Goal: Information Seeking & Learning: Learn about a topic

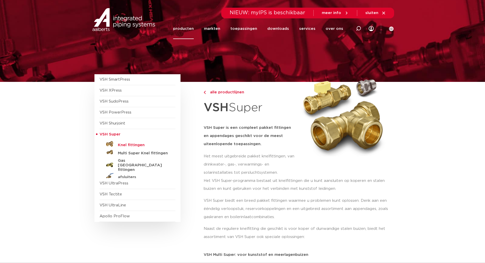
click at [131, 144] on h5 "Knel fittingen" at bounding box center [143, 145] width 50 height 5
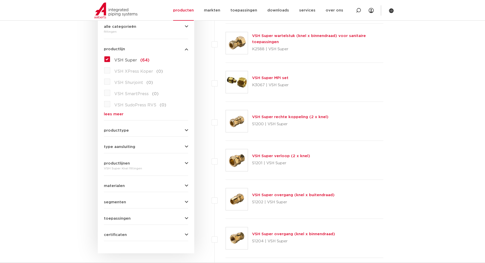
scroll to position [127, 0]
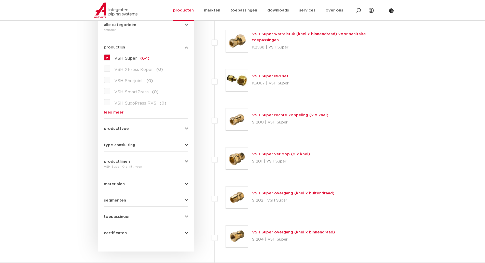
click at [186, 145] on icon "button" at bounding box center [186, 145] width 3 height 4
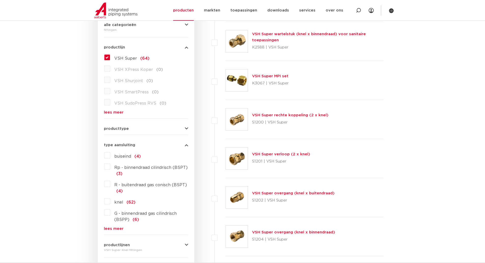
click at [186, 145] on icon "button" at bounding box center [186, 145] width 3 height 4
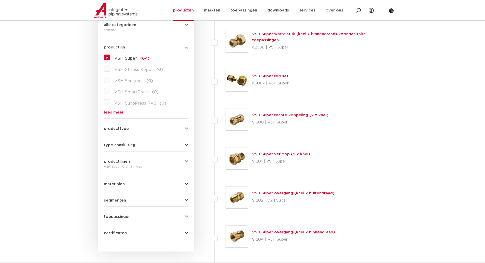
click at [289, 33] on link "VSH Super wartelstuk (knel x binnendraad) voor sanitaire toepassingen" at bounding box center [309, 37] width 114 height 10
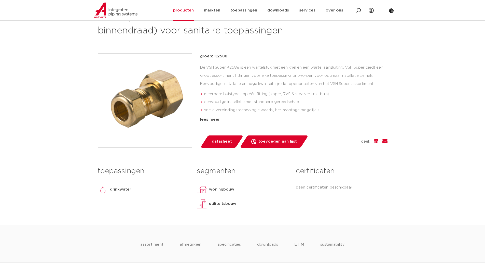
scroll to position [102, 0]
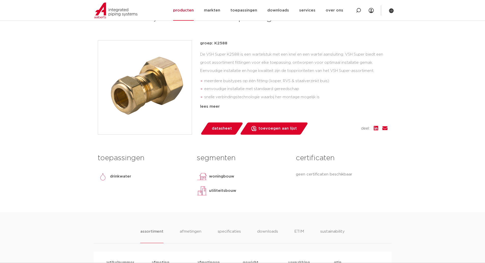
click at [125, 89] on img at bounding box center [145, 87] width 94 height 94
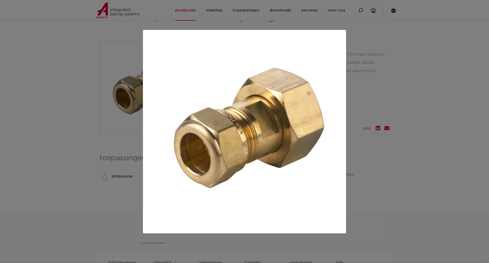
click at [397, 91] on div at bounding box center [244, 131] width 489 height 263
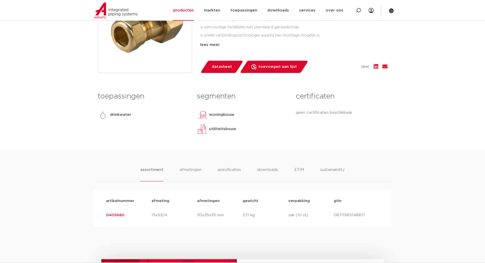
scroll to position [153, 0]
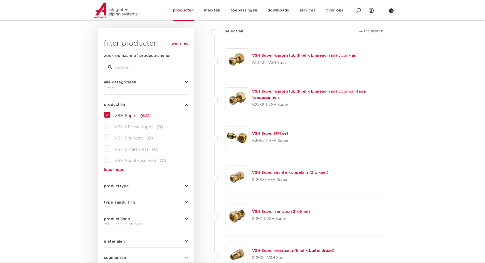
scroll to position [76, 0]
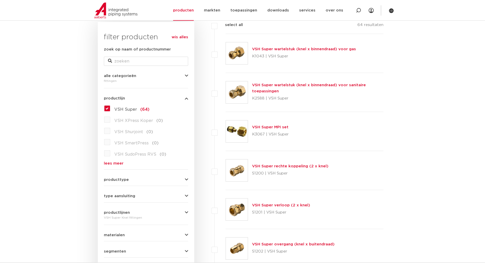
click at [110, 108] on label "VSH Super (64)" at bounding box center [129, 108] width 39 height 8
click at [0, 0] on input "VSH Super (64)" at bounding box center [0, 0] width 0 height 0
click at [110, 120] on label "VSH XPress Koper (0)" at bounding box center [136, 119] width 53 height 8
click at [110, 107] on label "VSH Super (64)" at bounding box center [129, 108] width 39 height 8
click at [0, 0] on input "VSH Super (64)" at bounding box center [0, 0] width 0 height 0
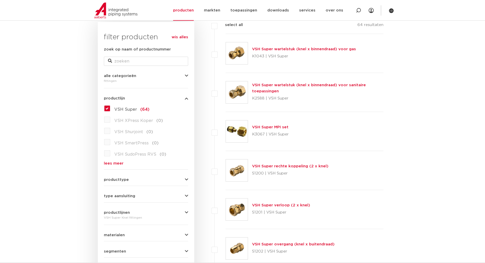
click at [110, 108] on label "VSH Super (64)" at bounding box center [129, 108] width 39 height 8
click at [0, 0] on input "VSH Super (64)" at bounding box center [0, 0] width 0 height 0
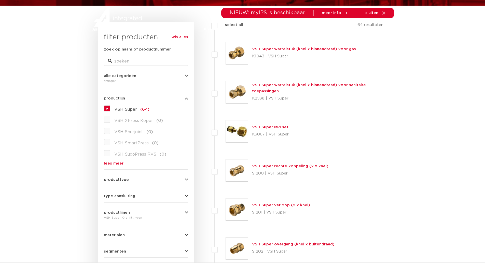
scroll to position [76, 0]
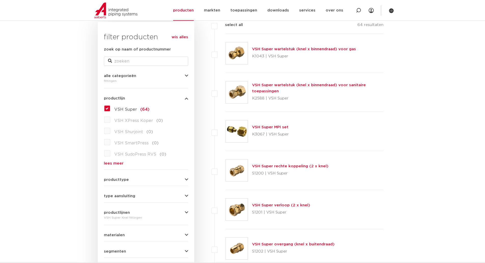
click at [178, 36] on link "wis alles" at bounding box center [180, 37] width 17 height 6
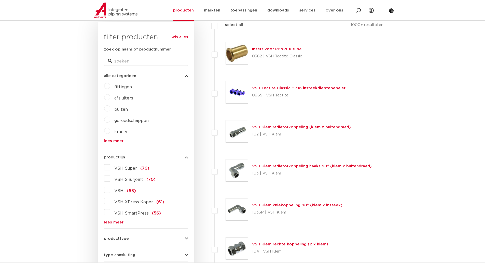
click at [110, 201] on label "VSH XPress Koper (61)" at bounding box center [137, 201] width 54 height 8
click at [0, 0] on input "VSH XPress Koper (61)" at bounding box center [0, 0] width 0 height 0
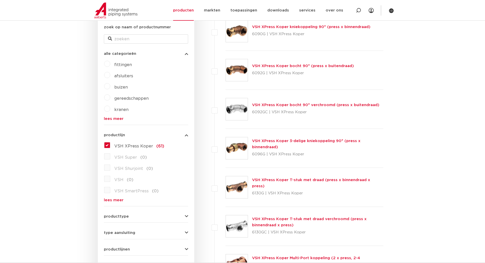
scroll to position [76, 0]
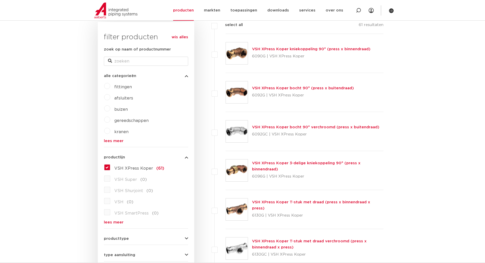
click at [110, 167] on label "VSH XPress Koper (61)" at bounding box center [137, 167] width 54 height 8
click at [0, 0] on input "VSH XPress Koper (61)" at bounding box center [0, 0] width 0 height 0
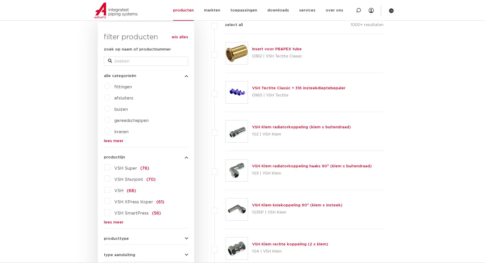
click at [110, 168] on label "VSH Super (76)" at bounding box center [129, 167] width 39 height 8
click at [0, 0] on input "VSH Super (76)" at bounding box center [0, 0] width 0 height 0
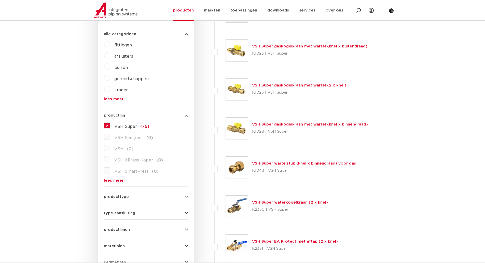
scroll to position [127, 0]
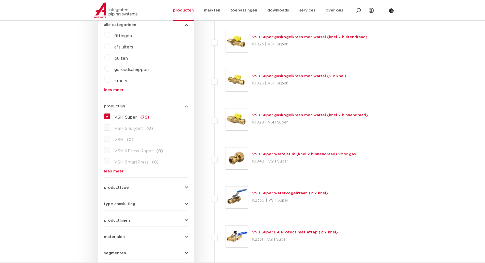
click at [276, 155] on link "VSH Super wartelstuk (knel x binnendraad) voor gas" at bounding box center [304, 154] width 104 height 4
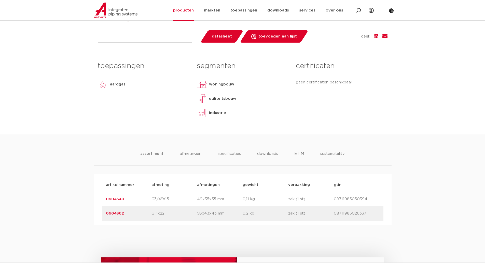
scroll to position [204, 0]
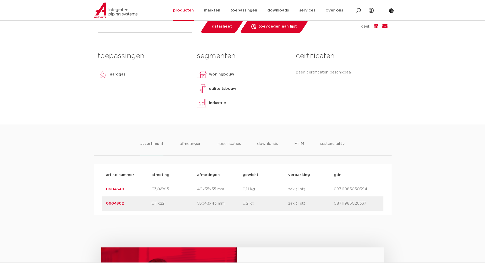
drag, startPoint x: 170, startPoint y: 95, endPoint x: 168, endPoint y: 95, distance: 2.9
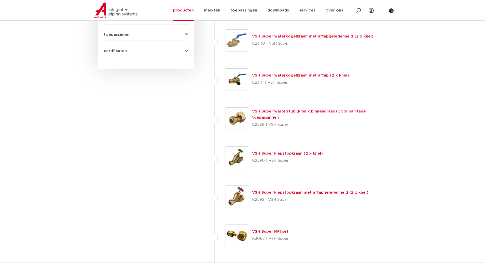
scroll to position [382, 0]
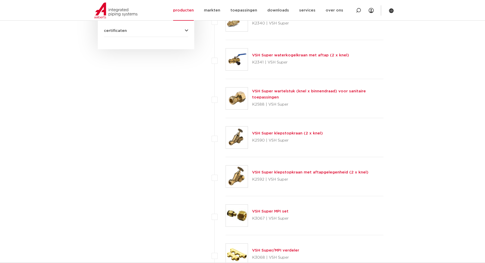
click at [270, 94] on div "VSH Super wartelstuk (knel x binnendraad) voor sanitaire toepassingen K2588 | V…" at bounding box center [318, 98] width 132 height 20
click at [271, 91] on link "VSH Super wartelstuk (knel x binnendraad) voor sanitaire toepassingen" at bounding box center [309, 94] width 114 height 10
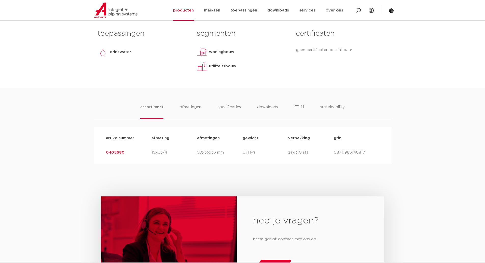
scroll to position [229, 0]
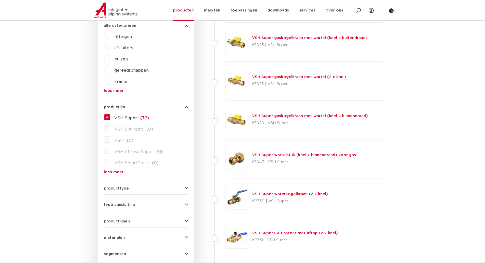
scroll to position [101, 0]
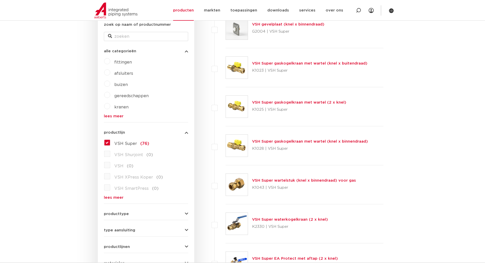
click at [110, 144] on label "VSH Super (76)" at bounding box center [129, 142] width 39 height 8
click at [0, 0] on input "VSH Super (76)" at bounding box center [0, 0] width 0 height 0
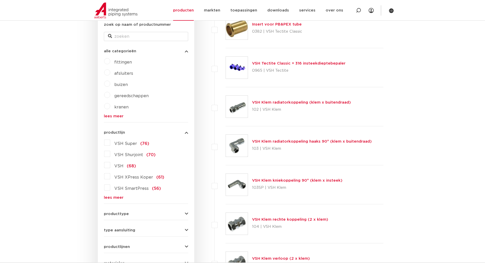
click at [110, 197] on link "lees meer" at bounding box center [146, 197] width 84 height 4
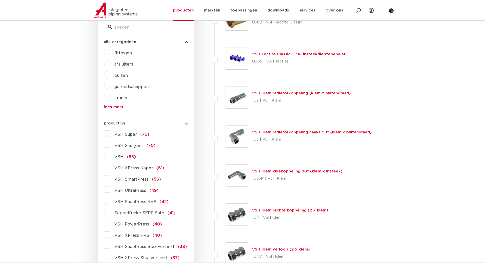
scroll to position [101, 0]
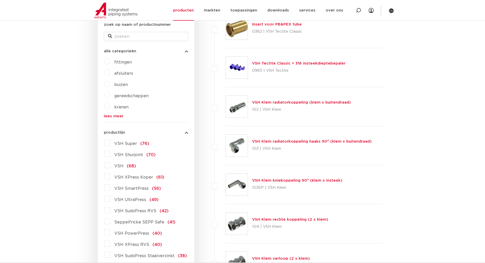
click at [110, 116] on link "lees meer" at bounding box center [146, 116] width 84 height 4
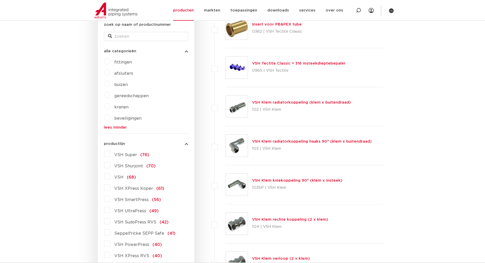
click at [110, 63] on label "fittingen" at bounding box center [121, 61] width 22 height 8
